Goal: Task Accomplishment & Management: Complete application form

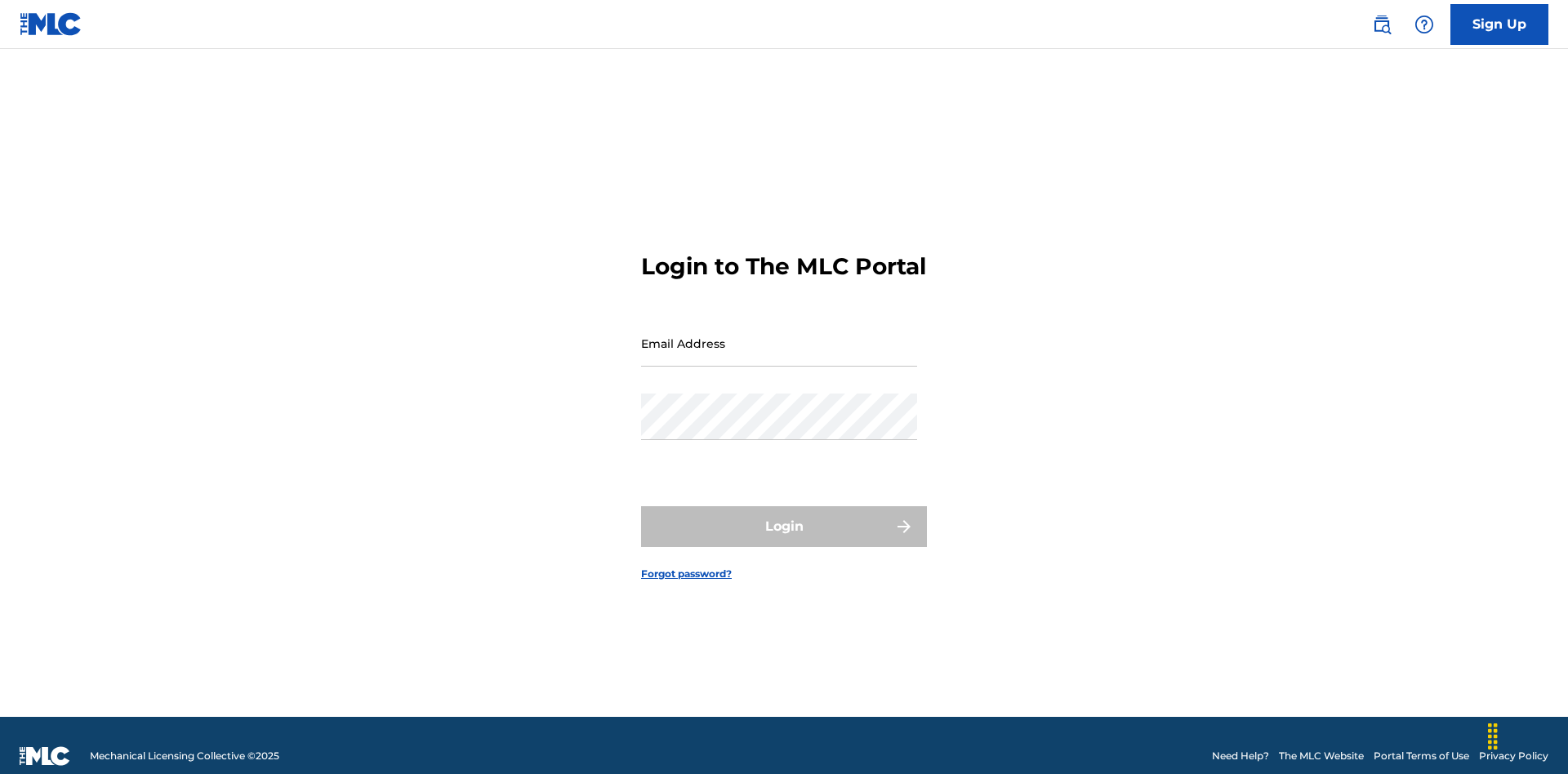
scroll to position [21, 0]
click at [779, 336] on input "Email Address" at bounding box center [779, 343] width 277 height 47
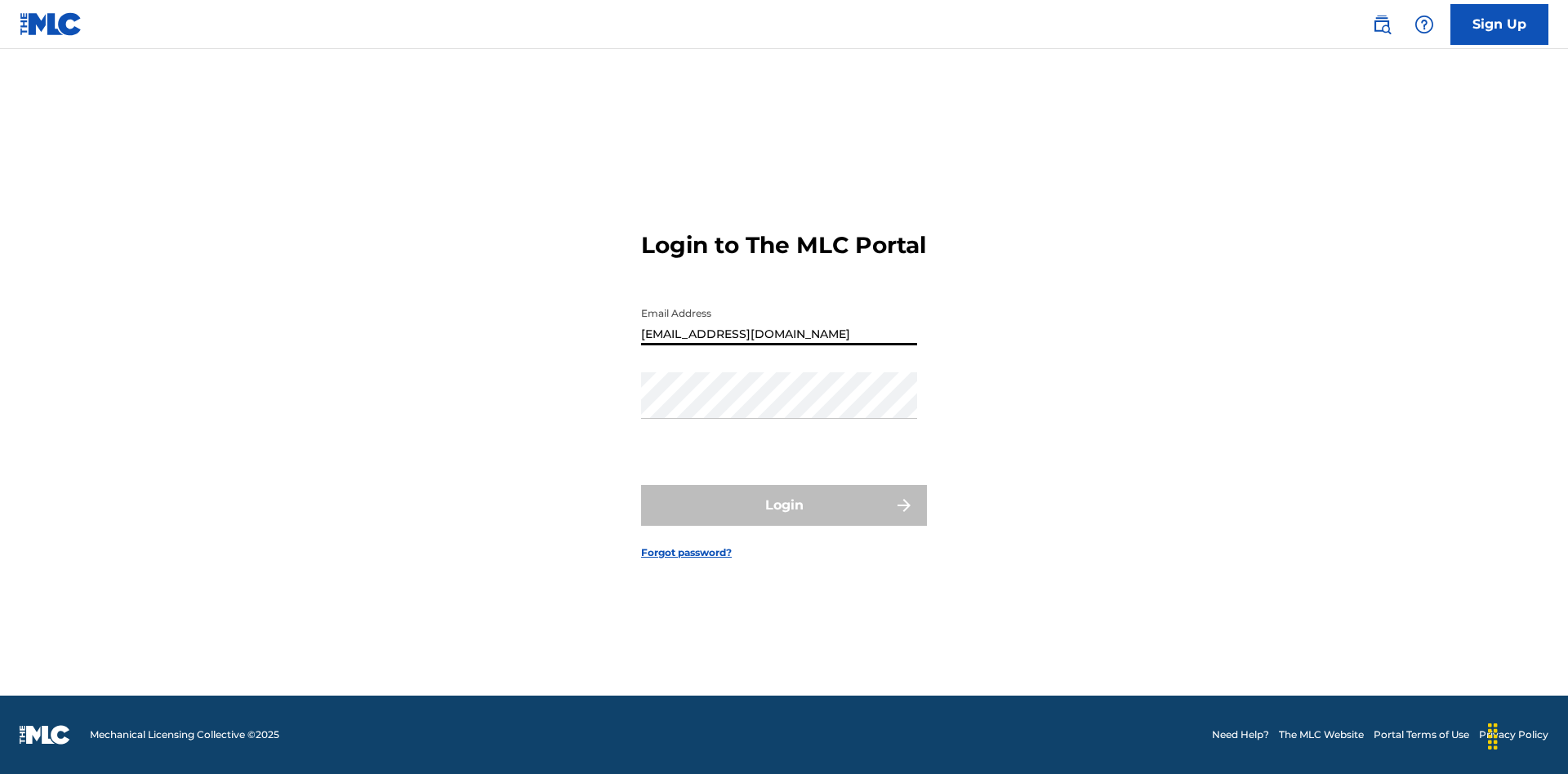
type input "[EMAIL_ADDRESS][DOMAIN_NAME]"
click at [784, 519] on button "Login" at bounding box center [784, 506] width 286 height 41
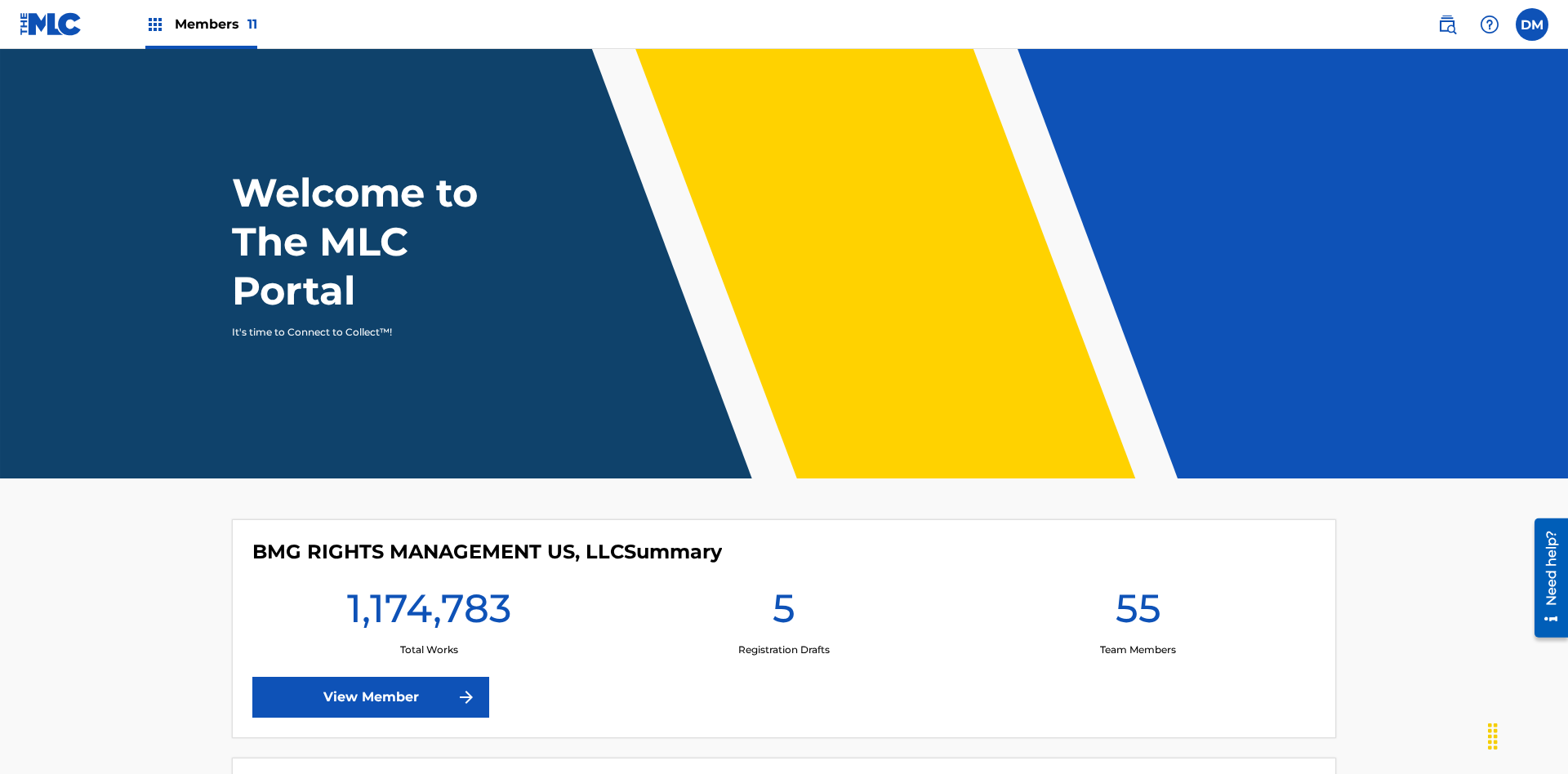
scroll to position [70, 0]
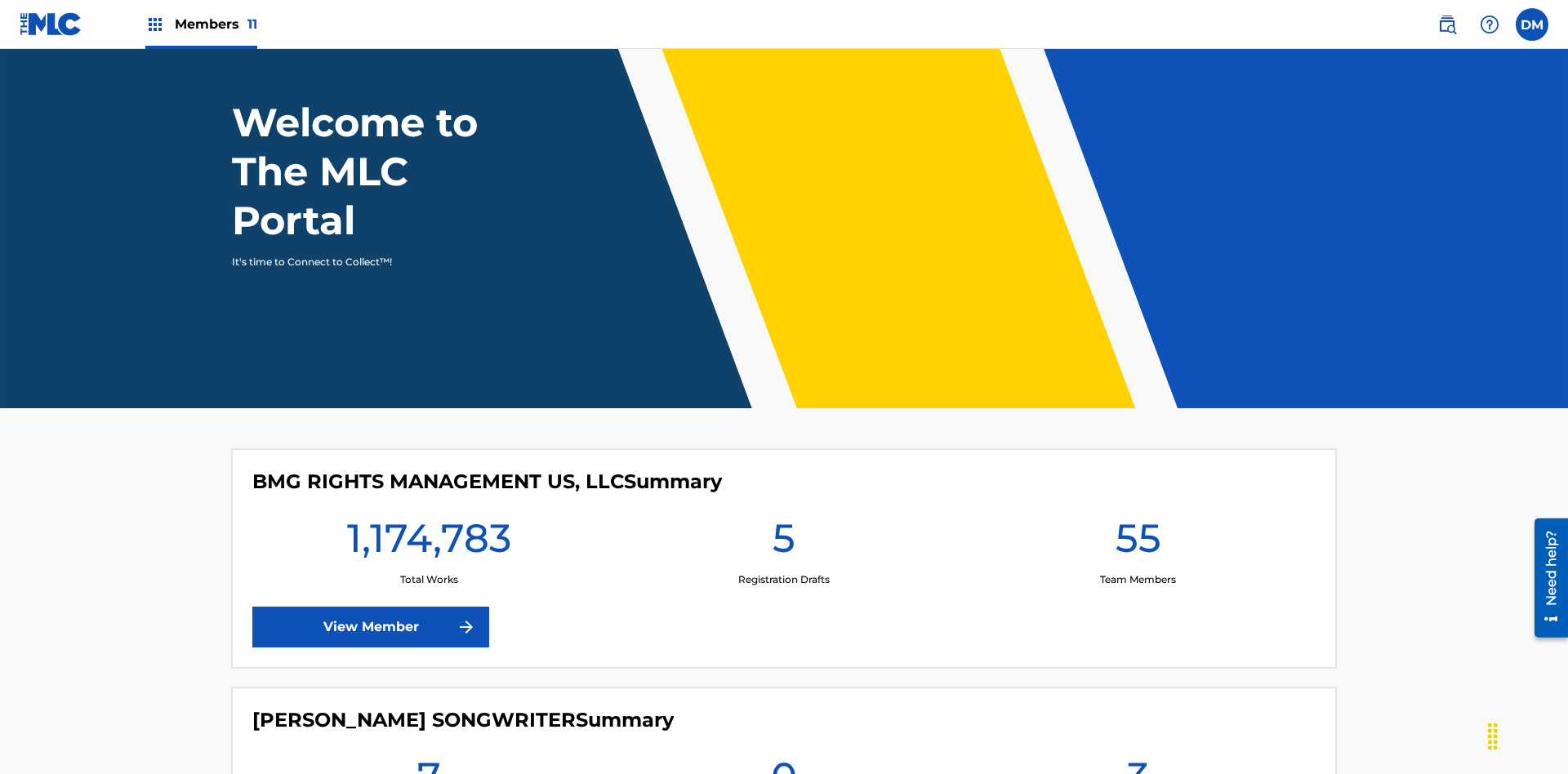
click at [201, 24] on span "Members 11" at bounding box center [216, 24] width 82 height 19
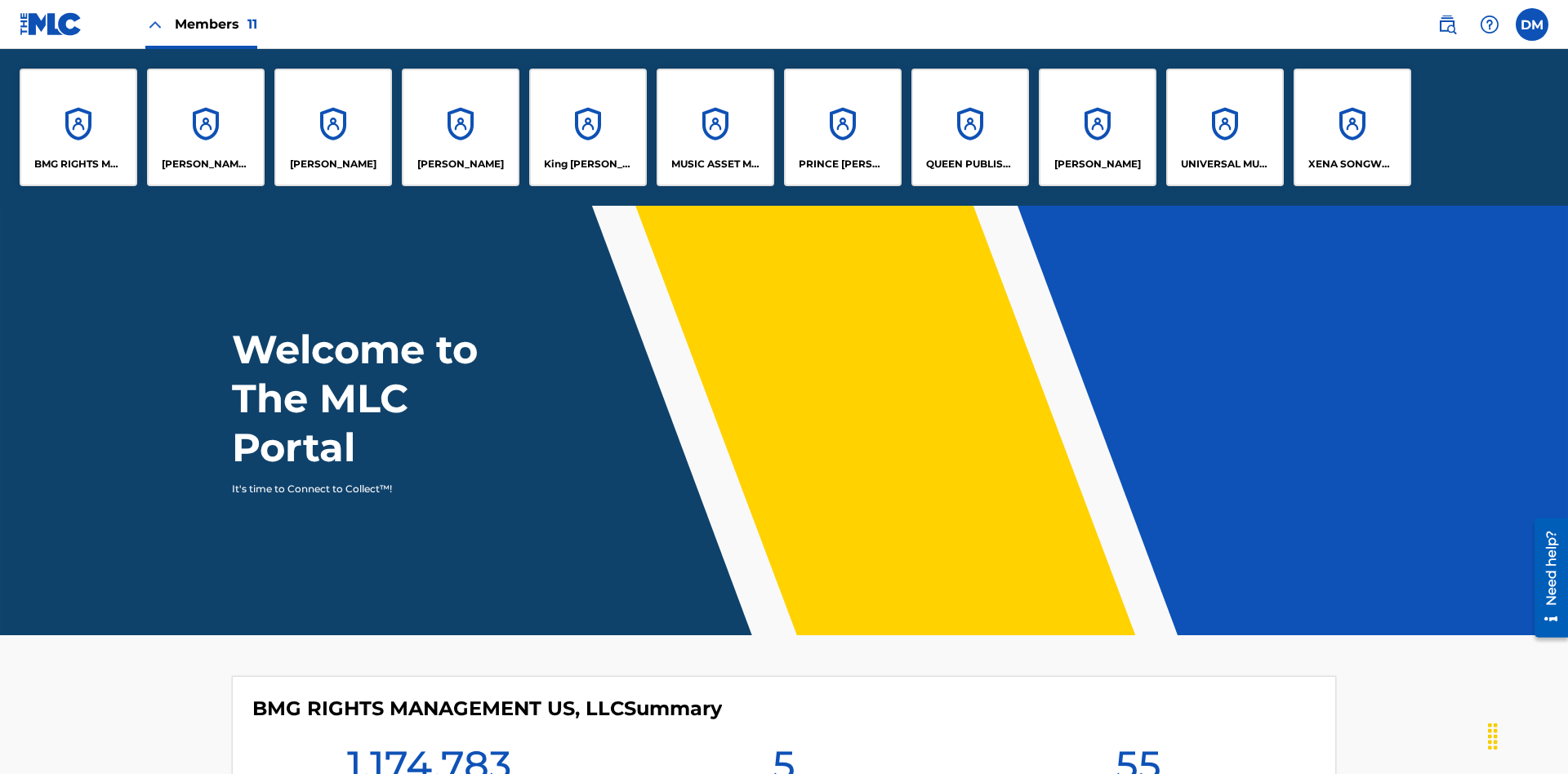
click at [461, 164] on p "EYAMA MCSINGER" at bounding box center [460, 164] width 87 height 15
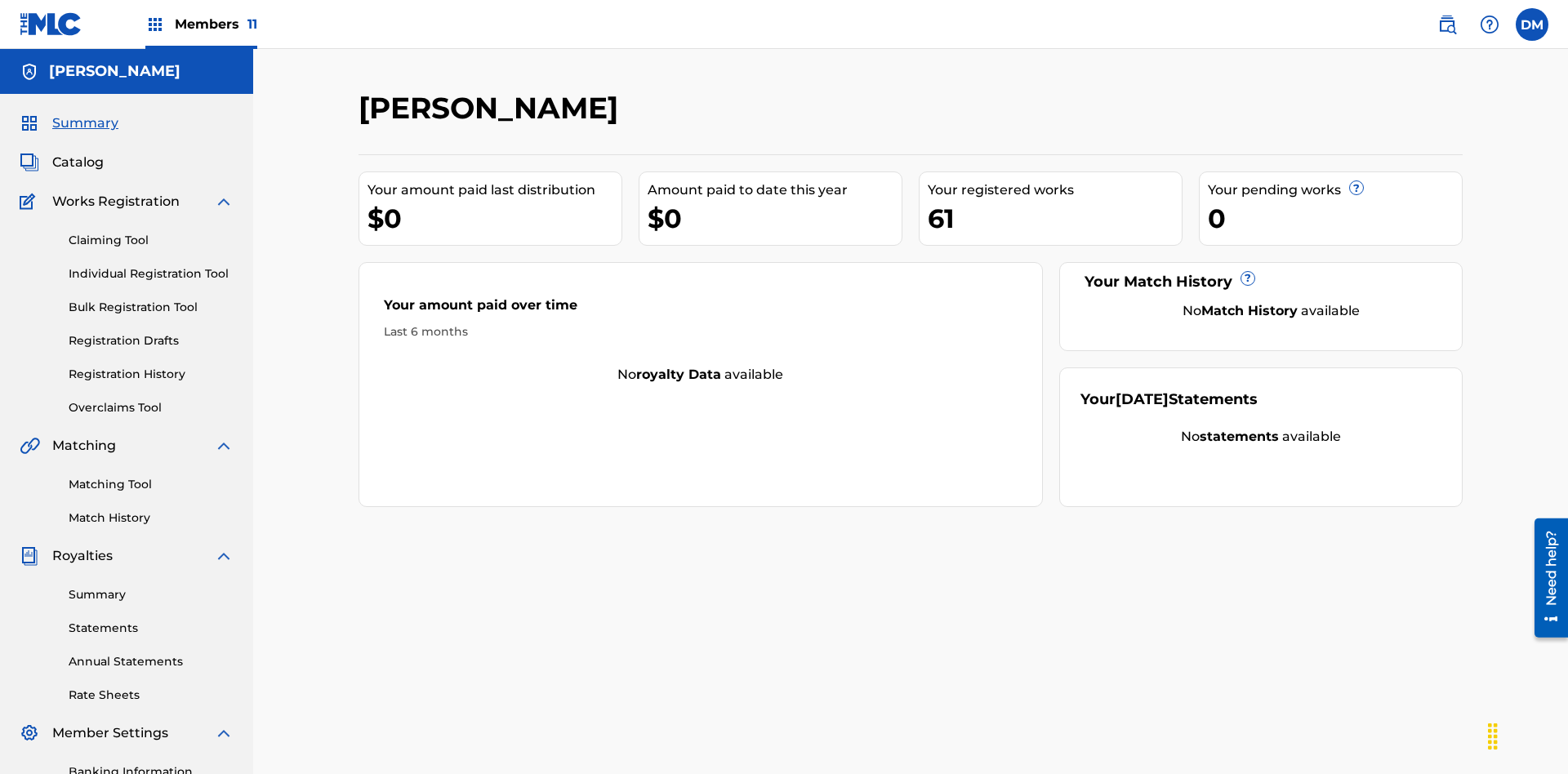
click at [152, 232] on link "Claiming Tool" at bounding box center [151, 240] width 165 height 17
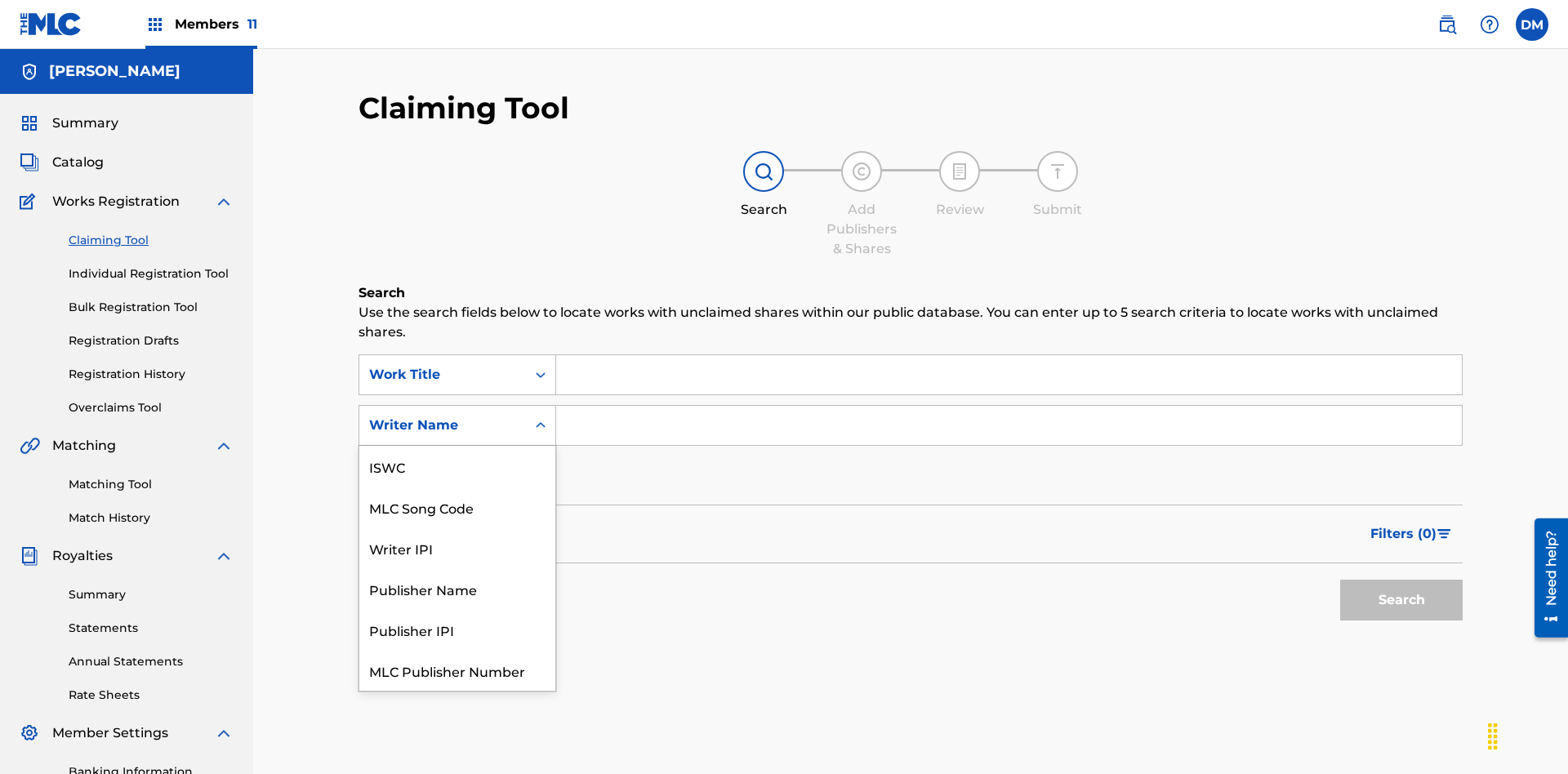
click at [457, 486] on div "MLC Song Code" at bounding box center [457, 507] width 196 height 41
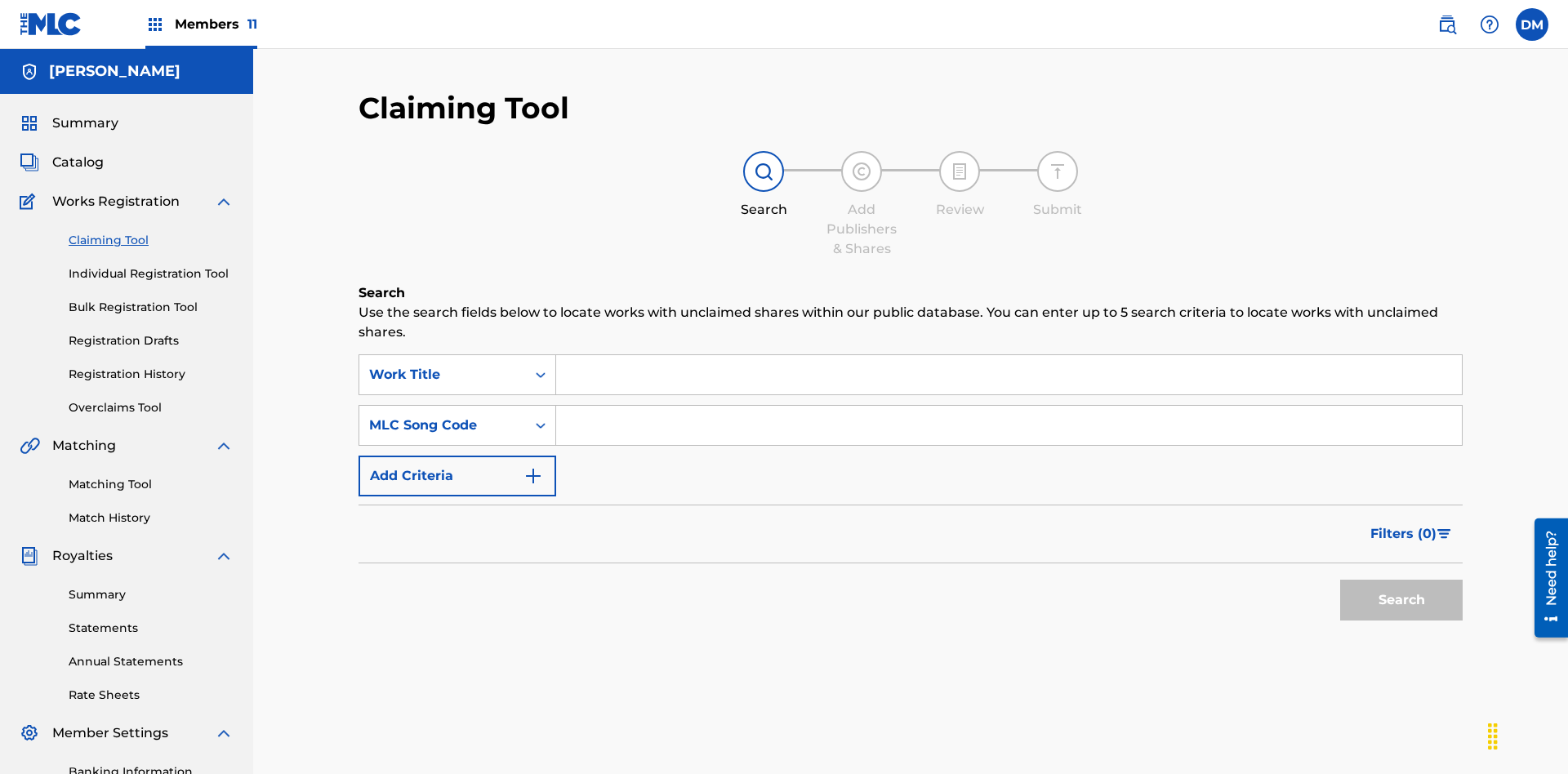
click at [1009, 355] on input "Search Form" at bounding box center [1009, 374] width 906 height 39
type input "RELINQUISHMENT WORK TO BE EXHAUSTED CREATED ON 2025 07 11"
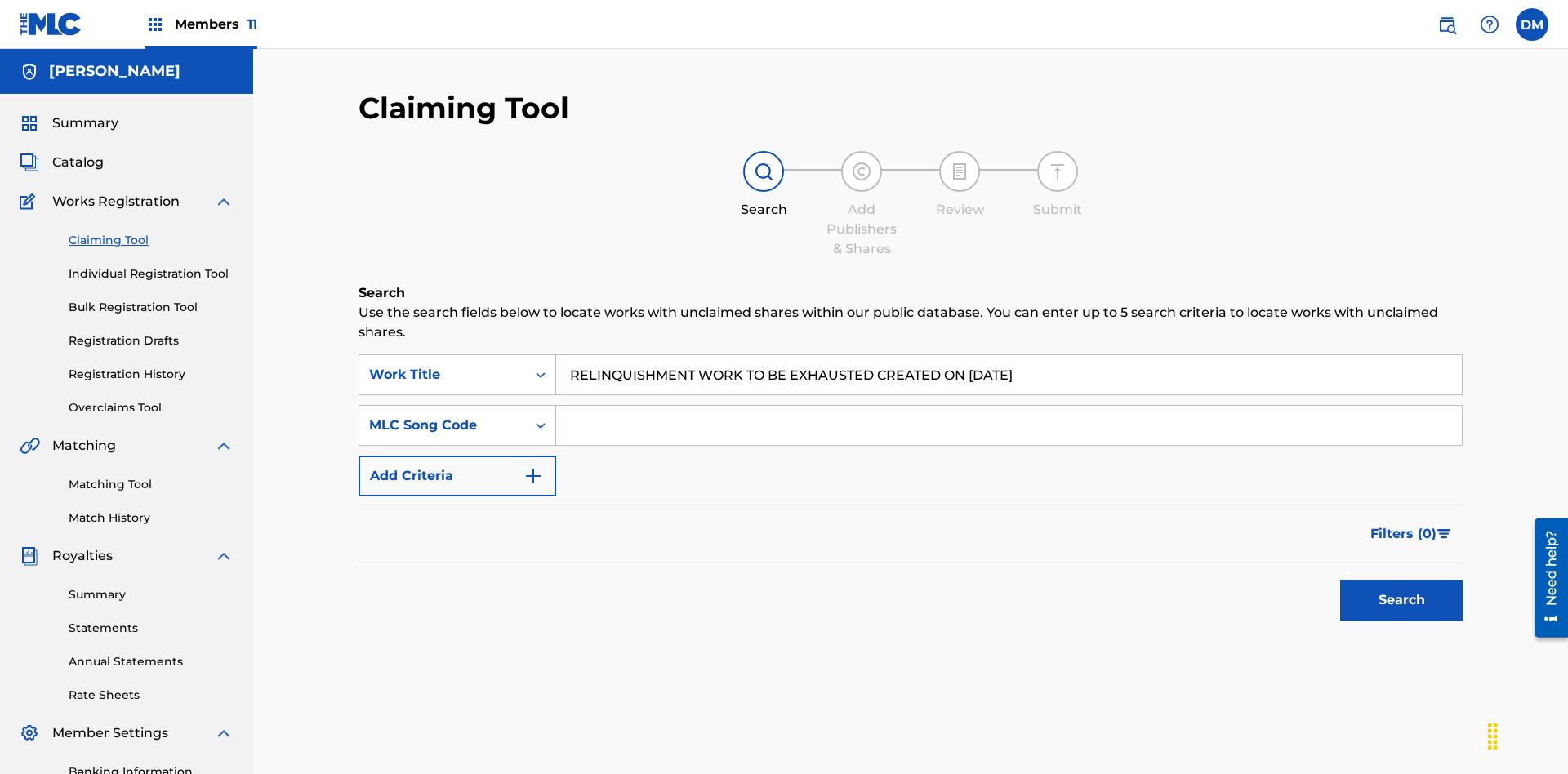
click at [1009, 406] on input "Search Form" at bounding box center [1009, 425] width 906 height 39
click at [1402, 580] on button "Search" at bounding box center [1402, 600] width 122 height 41
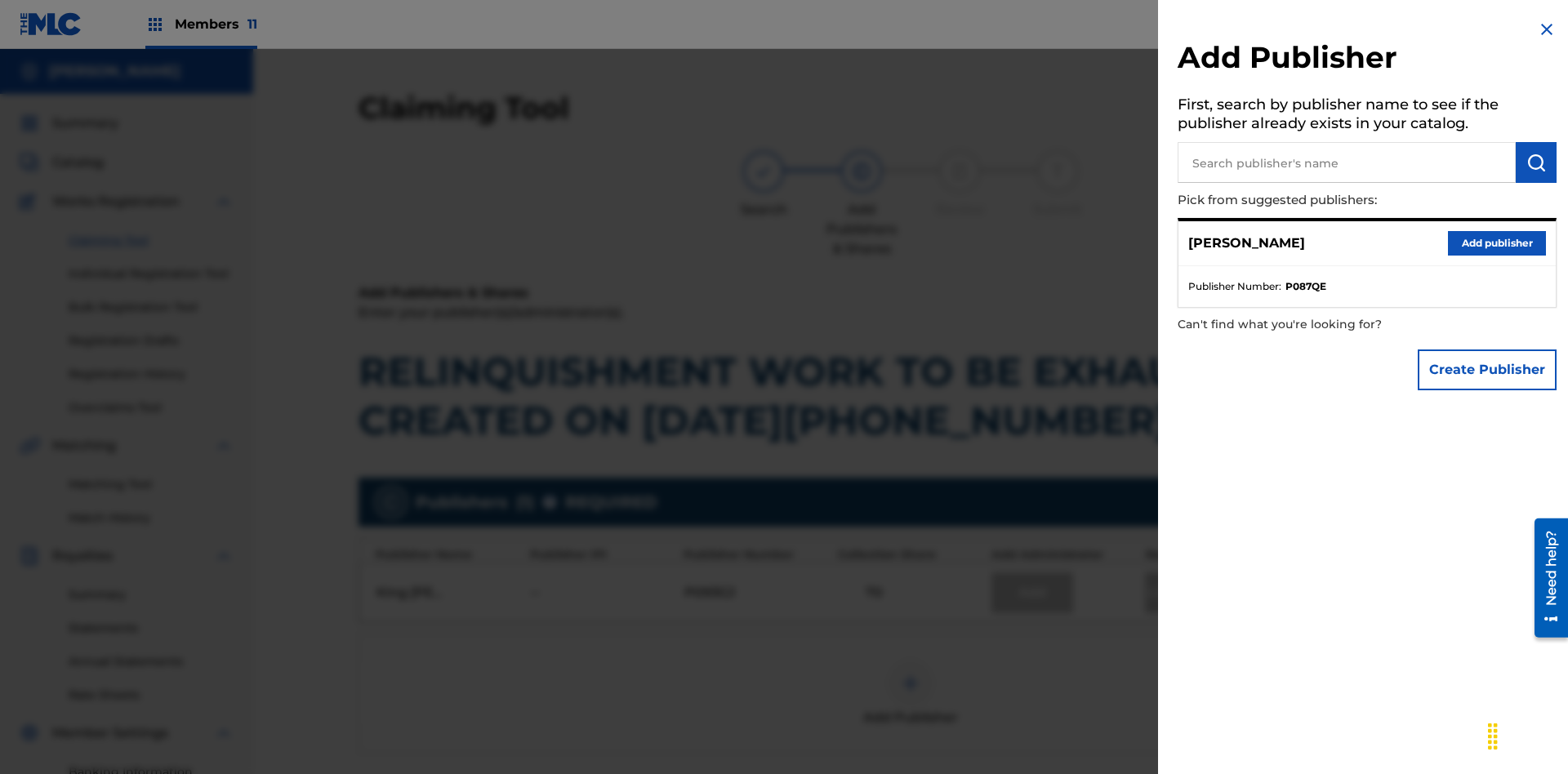
click at [1347, 162] on input "text" at bounding box center [1347, 162] width 339 height 41
type input "EYAMA MCSINGER"
click at [1536, 162] on img "submit" at bounding box center [1536, 162] width 19 height 19
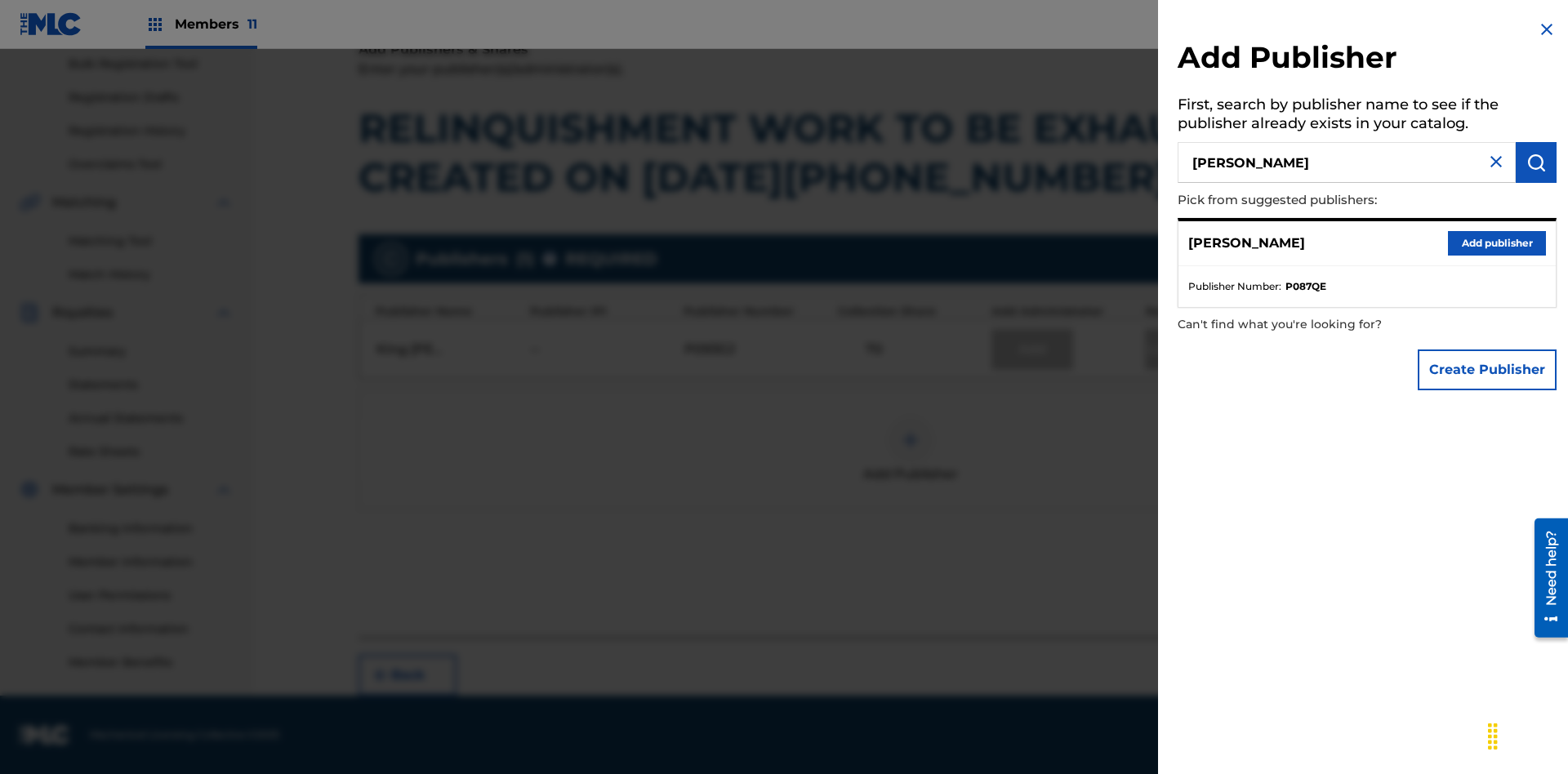
click at [1498, 243] on button "Add publisher" at bounding box center [1497, 243] width 98 height 25
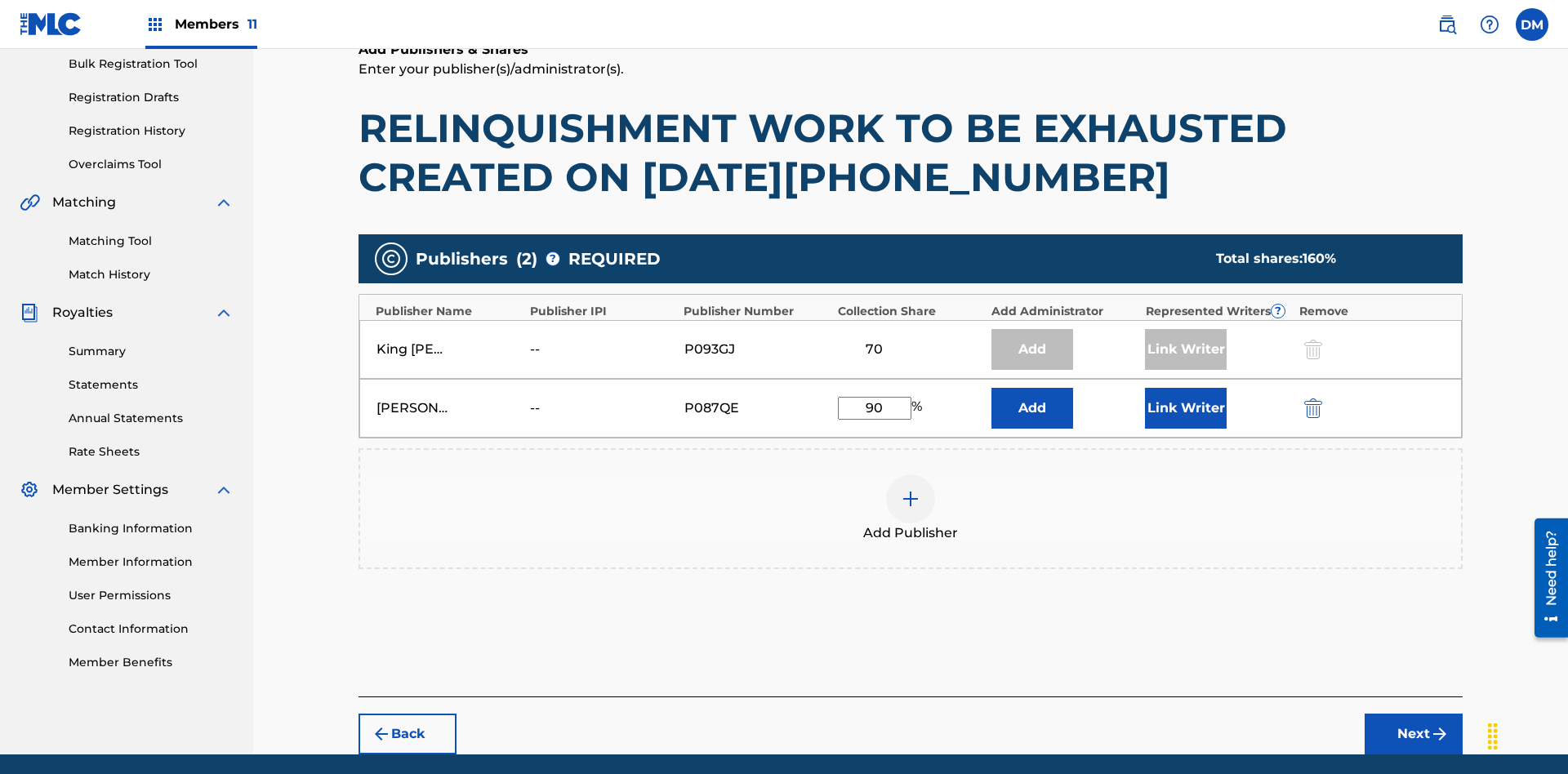
type input "90"
click at [1186, 388] on button "Link Writer" at bounding box center [1186, 408] width 81 height 41
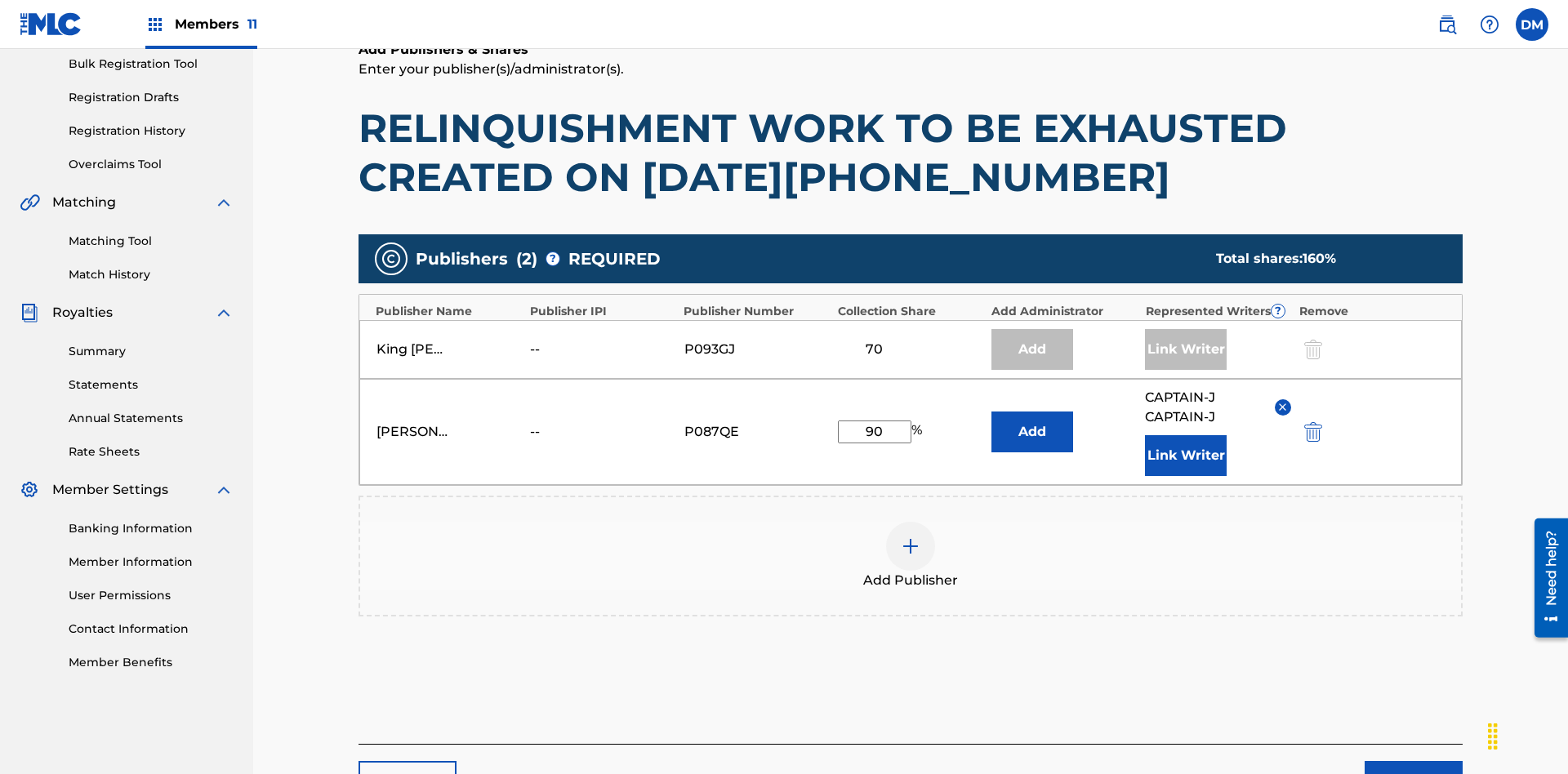
click at [1186, 435] on button "Link Writer" at bounding box center [1186, 455] width 81 height 41
click at [1414, 761] on button "Next" at bounding box center [1414, 781] width 98 height 41
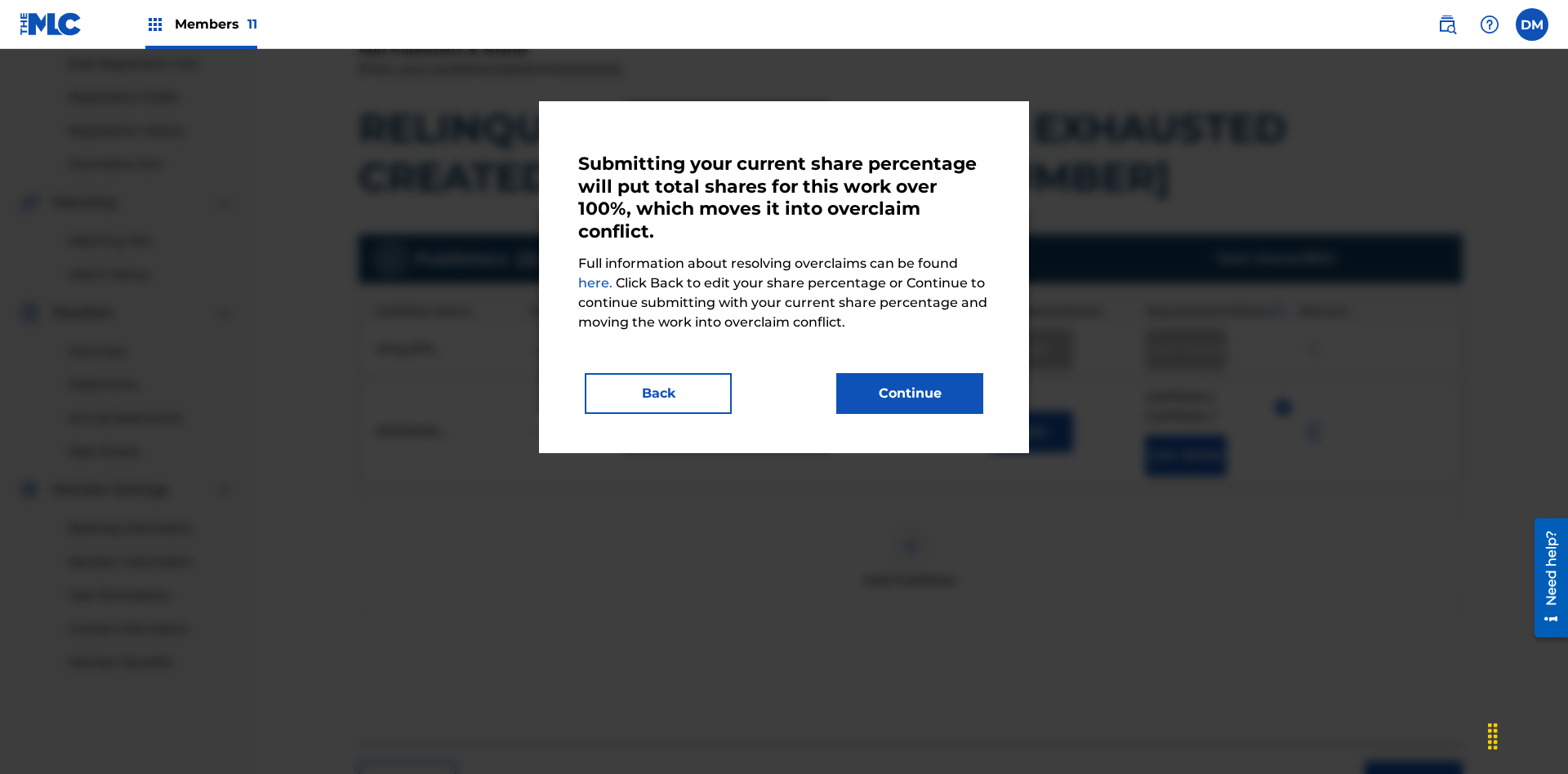
click at [910, 393] on button "Continue" at bounding box center [909, 393] width 147 height 41
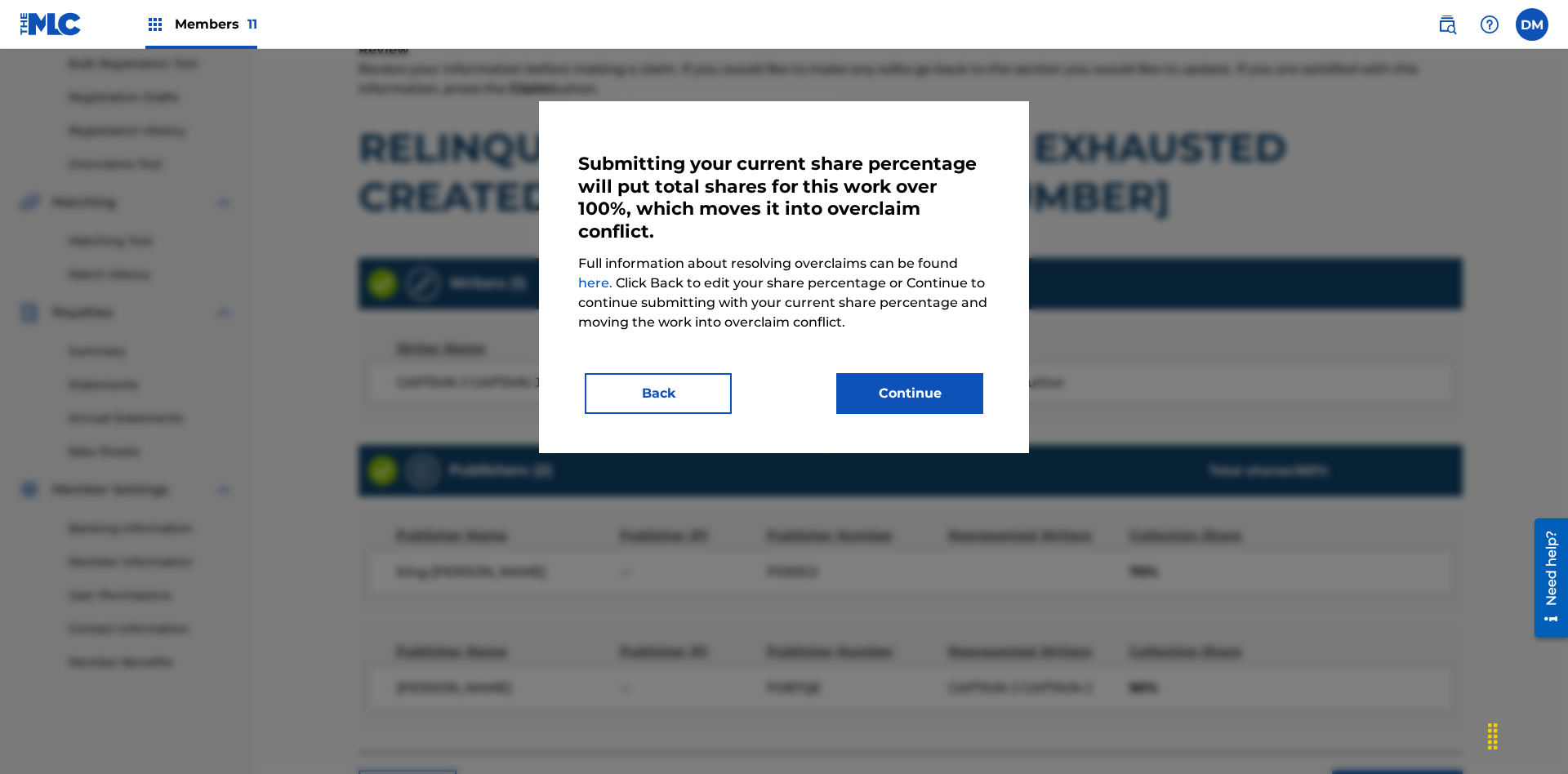
click at [910, 393] on button "Continue" at bounding box center [909, 393] width 147 height 41
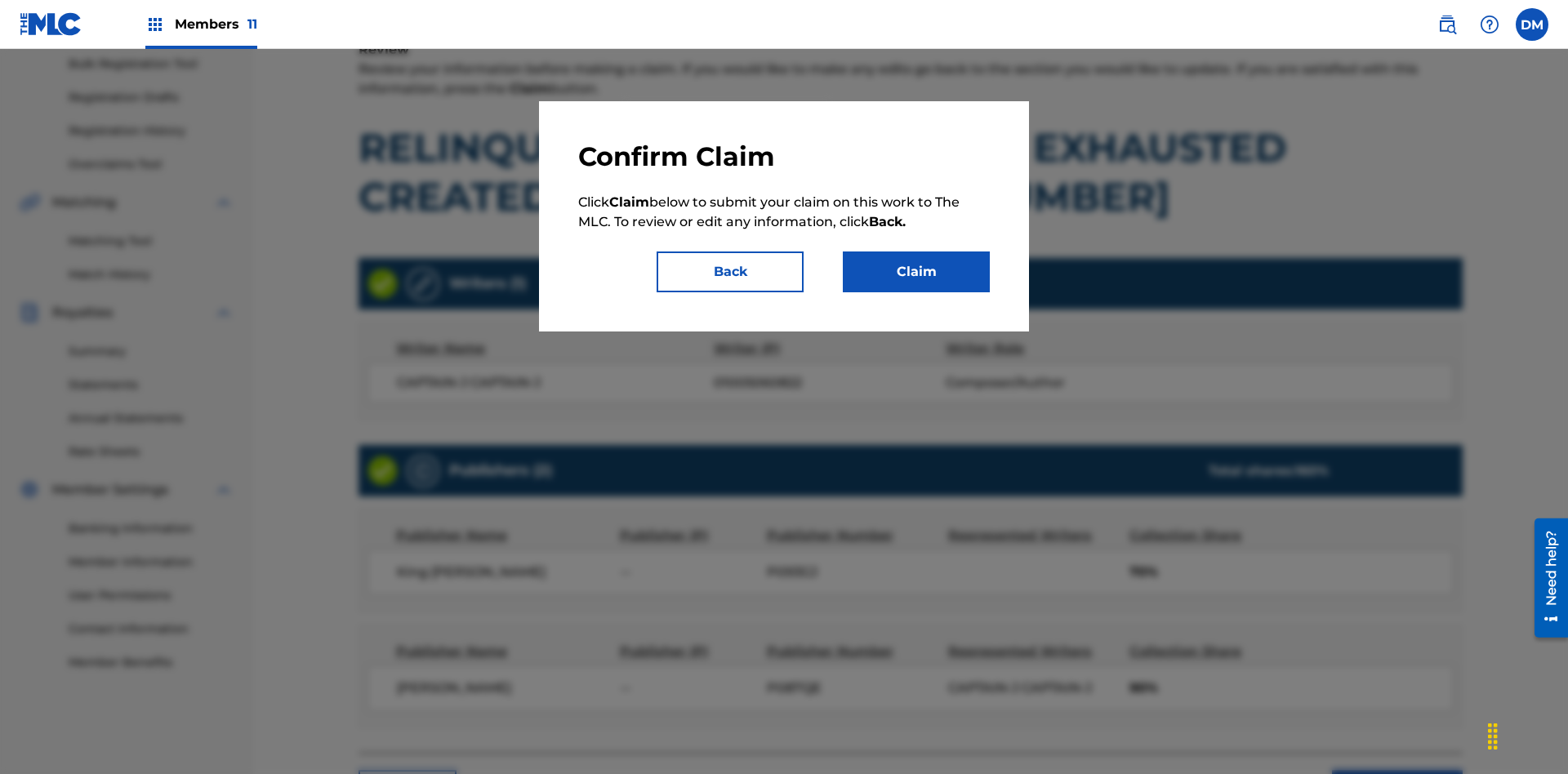
click at [916, 272] on button "Claim" at bounding box center [916, 272] width 147 height 41
click at [152, 136] on link "Registration History" at bounding box center [151, 131] width 165 height 17
